Goal: Information Seeking & Learning: Learn about a topic

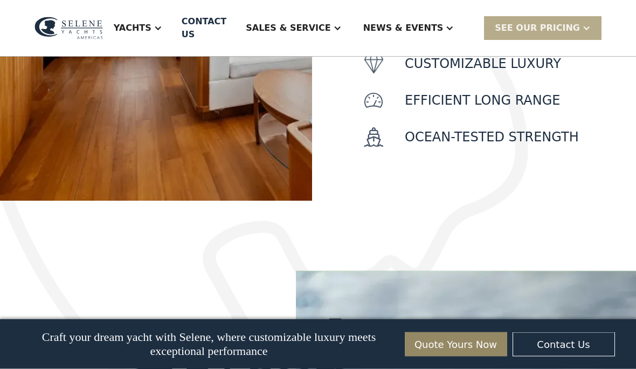
scroll to position [609, 0]
click at [329, 31] on div "Sales & Service" at bounding box center [288, 28] width 85 height 13
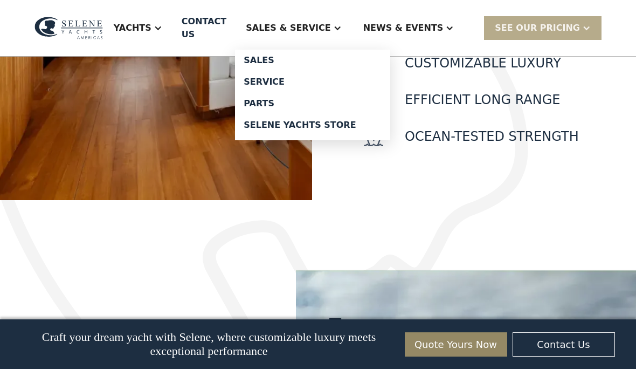
click at [298, 60] on div "Sales" at bounding box center [313, 60] width 138 height 9
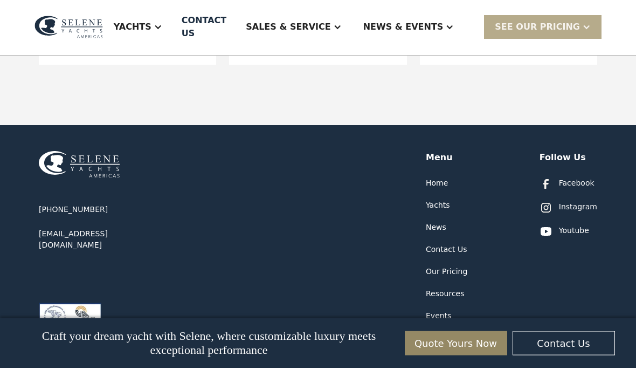
scroll to position [629, 0]
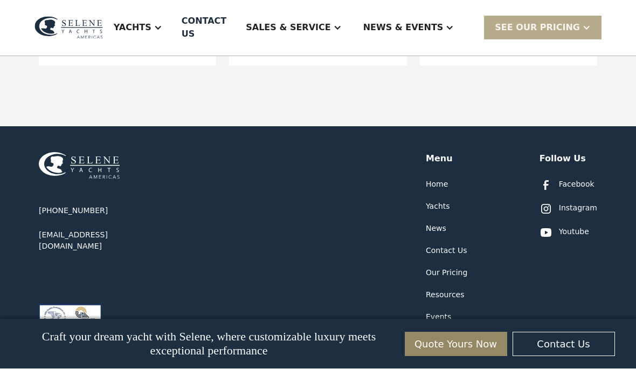
click at [437, 201] on div "Yachts" at bounding box center [438, 206] width 24 height 11
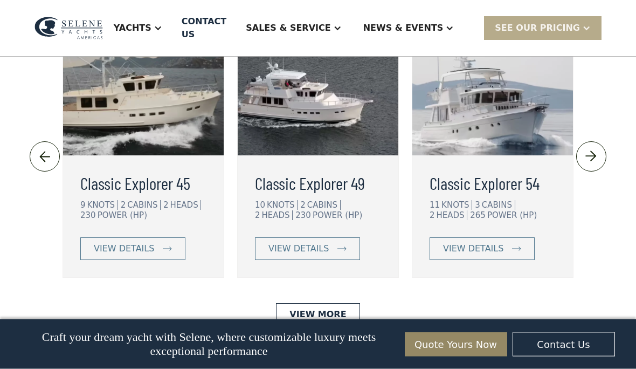
scroll to position [2395, 0]
click at [97, 255] on div "view details" at bounding box center [124, 248] width 60 height 13
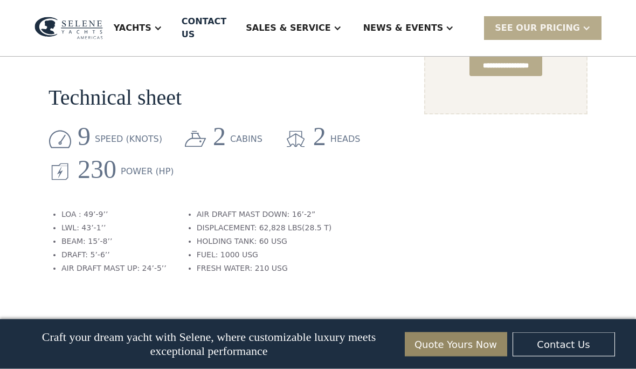
scroll to position [932, 0]
